Goal: Task Accomplishment & Management: Manage account settings

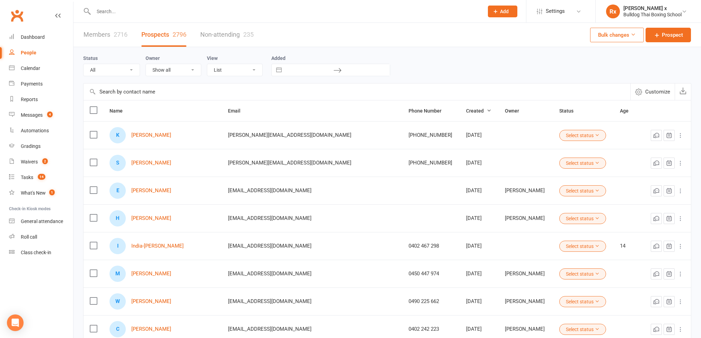
select select "100"
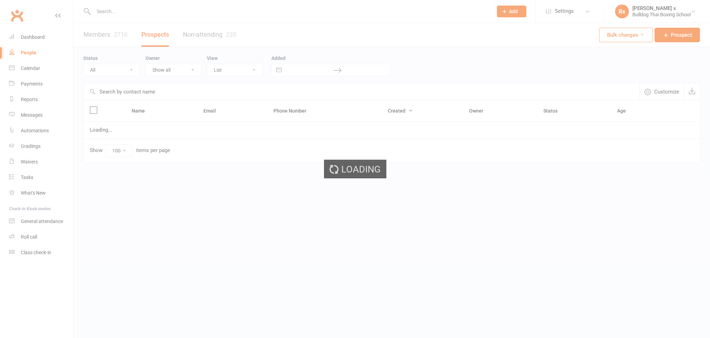
select select "100"
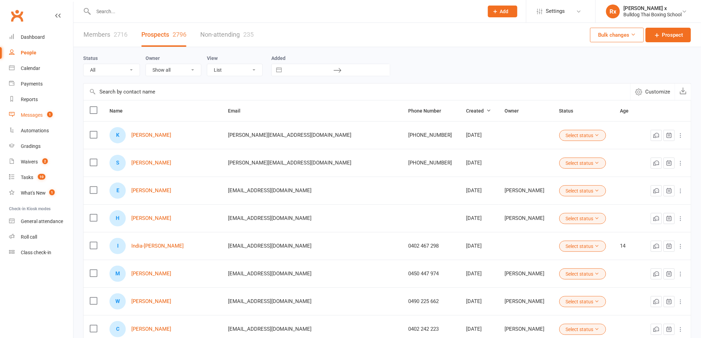
click at [35, 121] on link "Messages 1" at bounding box center [41, 115] width 64 height 16
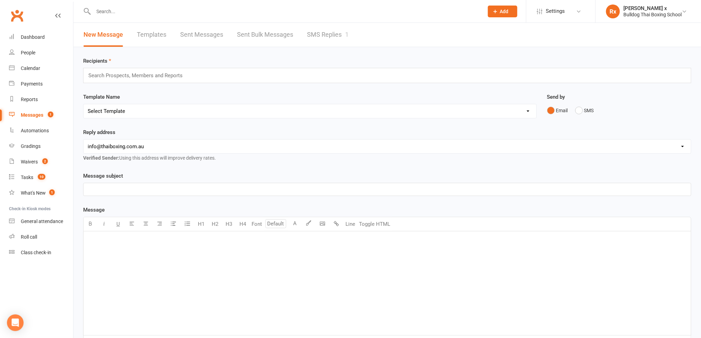
click at [322, 32] on link "SMS Replies 1" at bounding box center [328, 35] width 42 height 24
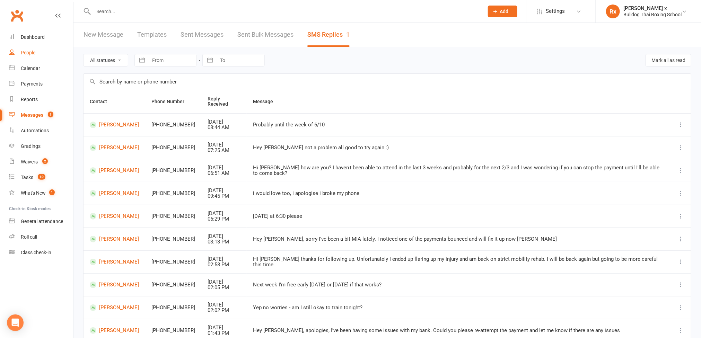
click at [32, 53] on div "People" at bounding box center [28, 53] width 15 height 6
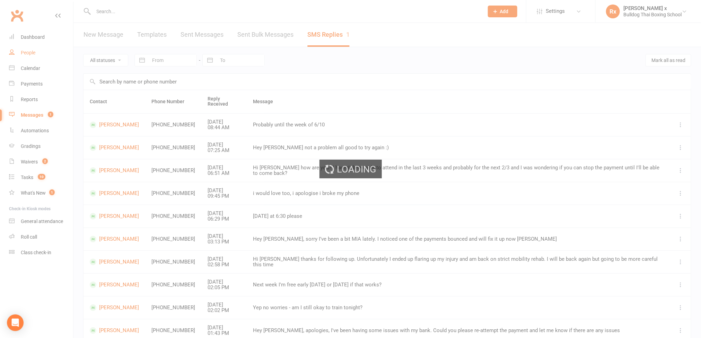
select select "100"
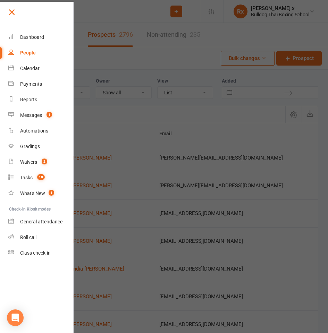
click at [18, 8] on link at bounding box center [40, 15] width 67 height 16
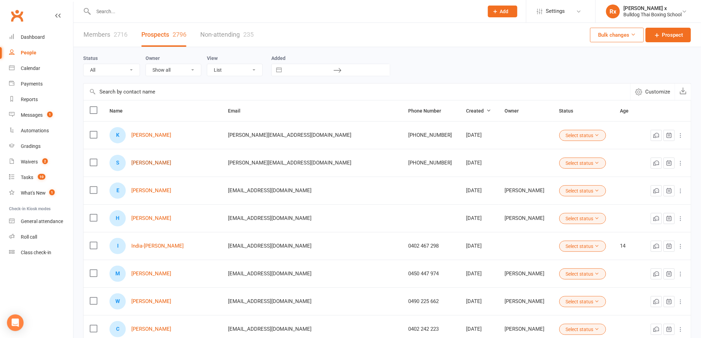
click at [156, 166] on link "[PERSON_NAME]" at bounding box center [151, 163] width 40 height 6
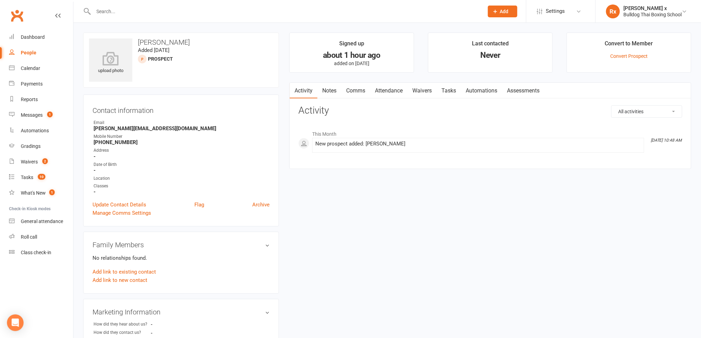
click at [323, 94] on link "Notes" at bounding box center [329, 91] width 24 height 16
click at [33, 47] on link "People" at bounding box center [41, 53] width 64 height 16
select select "100"
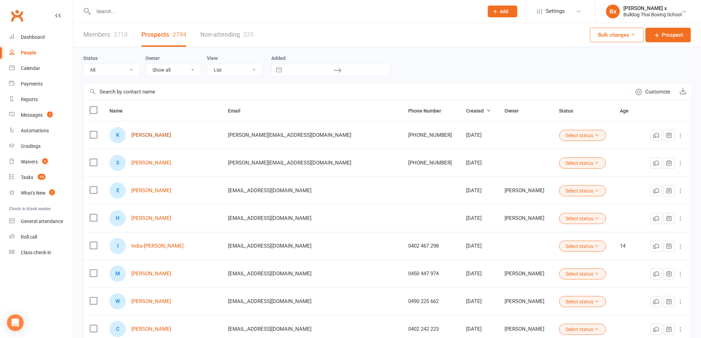
click at [152, 137] on link "[PERSON_NAME]" at bounding box center [151, 135] width 40 height 6
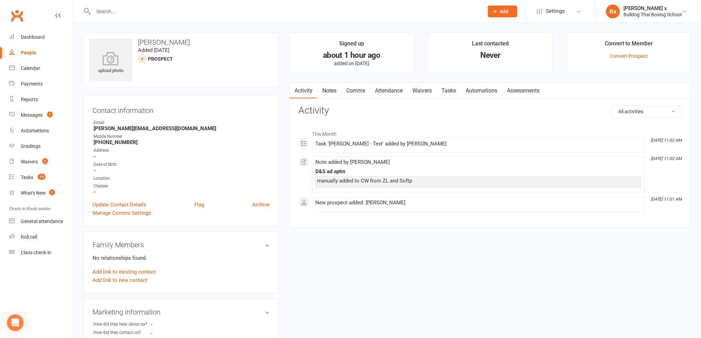
click at [370, 184] on div "manually added to CW from ZL and Softp" at bounding box center [478, 181] width 322 height 6
copy div "manually added to CW from ZL and Softp"
click at [28, 56] on link "People" at bounding box center [41, 53] width 64 height 16
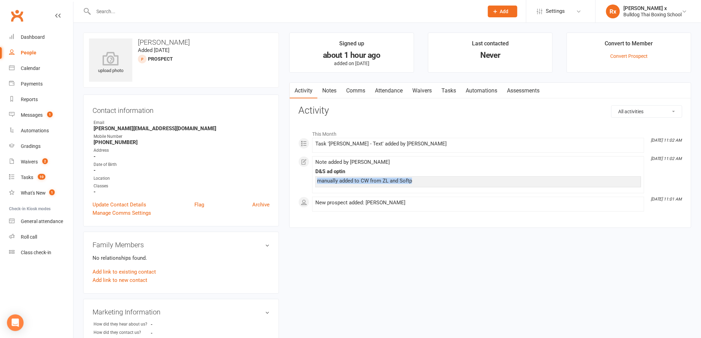
select select "100"
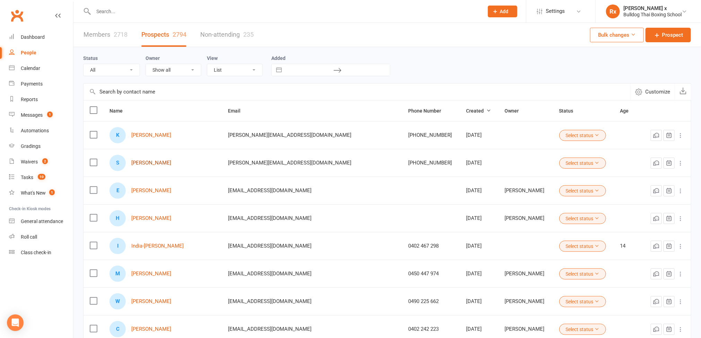
click at [143, 165] on link "[PERSON_NAME]" at bounding box center [151, 163] width 40 height 6
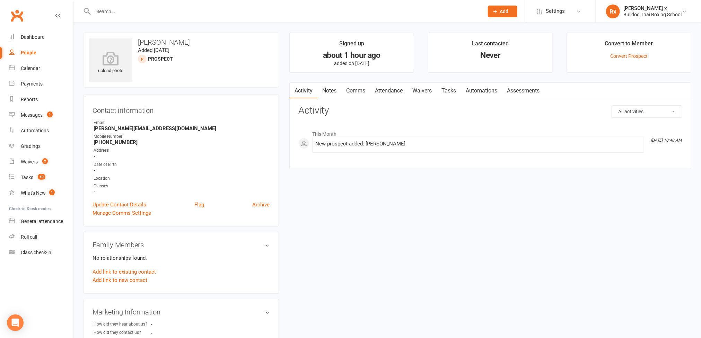
click at [336, 88] on link "Notes" at bounding box center [329, 91] width 24 height 16
click at [659, 115] on button "+ New Note" at bounding box center [663, 111] width 37 height 12
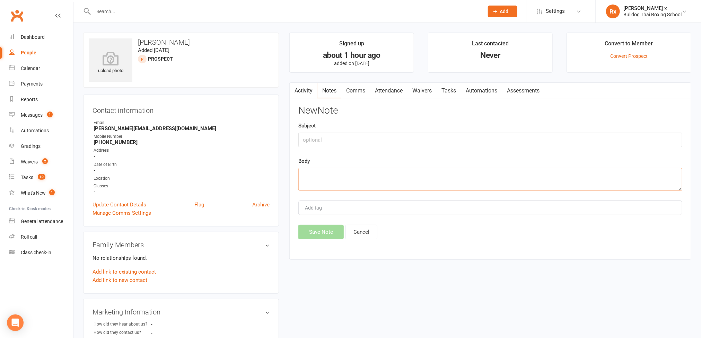
click at [318, 178] on textarea at bounding box center [490, 179] width 384 height 23
paste textarea "manually added to CW from ZL and Softp"
click at [387, 177] on textarea "manually added to CW from ZL and Softp" at bounding box center [490, 179] width 384 height 23
drag, startPoint x: 385, startPoint y: 176, endPoint x: 357, endPoint y: 176, distance: 28.4
click at [357, 176] on textarea "manually added to CW from ZL and Softp" at bounding box center [490, 179] width 384 height 23
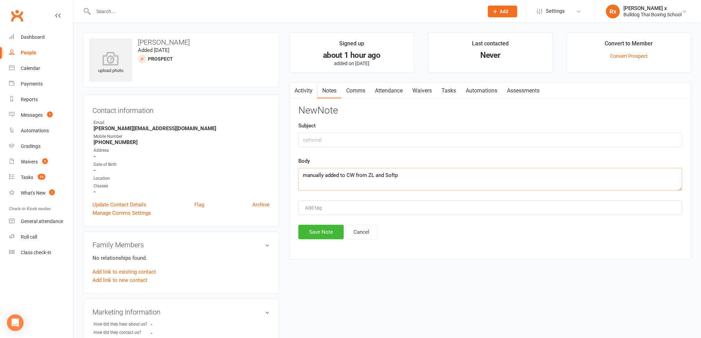
click at [385, 179] on textarea "manually added to CW from ZL and Softp" at bounding box center [490, 179] width 384 height 23
drag, startPoint x: 368, startPoint y: 177, endPoint x: 386, endPoint y: 178, distance: 17.7
click at [386, 178] on textarea "manually added to CW from ZL and Softp" at bounding box center [490, 179] width 384 height 23
type textarea "manually added to CW from Softp"
click at [321, 237] on button "Save Note" at bounding box center [320, 232] width 45 height 15
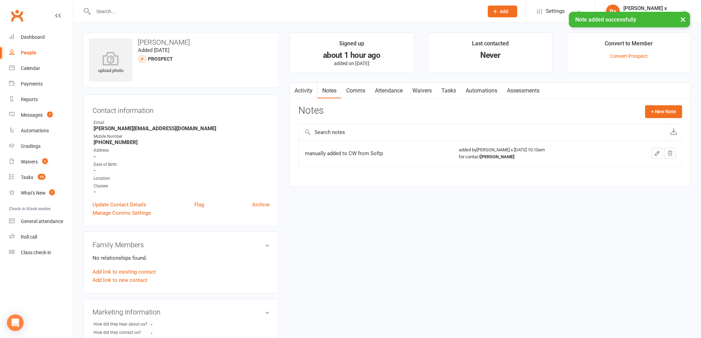
click at [455, 88] on link "Tasks" at bounding box center [449, 91] width 24 height 16
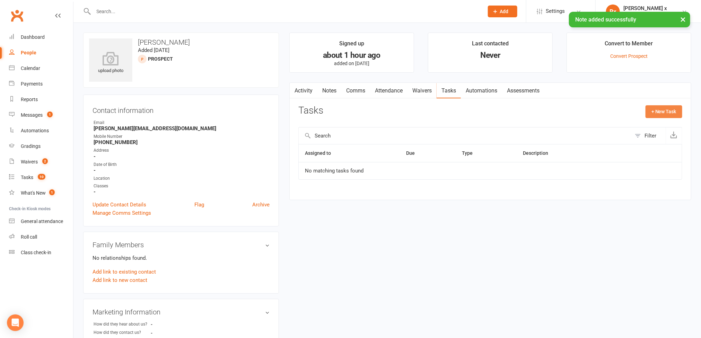
click at [673, 112] on button "+ New Task" at bounding box center [664, 111] width 37 height 12
select select "45795"
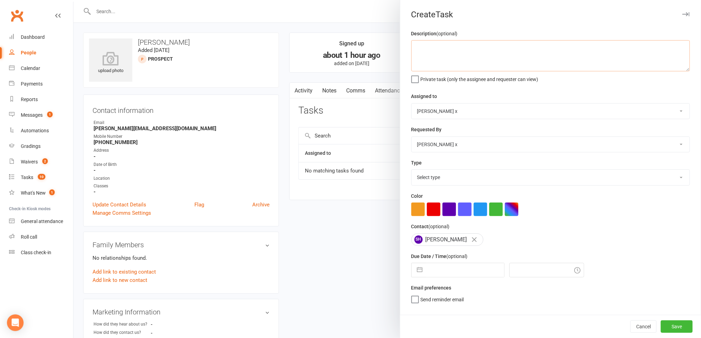
click at [422, 54] on textarea at bounding box center [550, 55] width 279 height 31
click at [630, 329] on button "Cancel" at bounding box center [643, 327] width 26 height 12
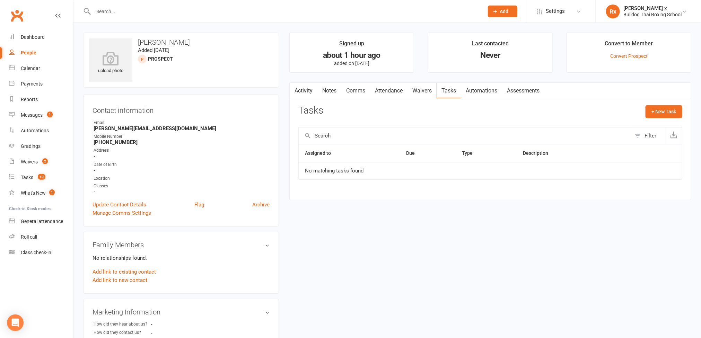
click at [327, 93] on link "Notes" at bounding box center [329, 91] width 24 height 16
click at [22, 55] on div "People" at bounding box center [29, 53] width 16 height 6
select select "100"
